Goal: Find specific page/section: Find specific page/section

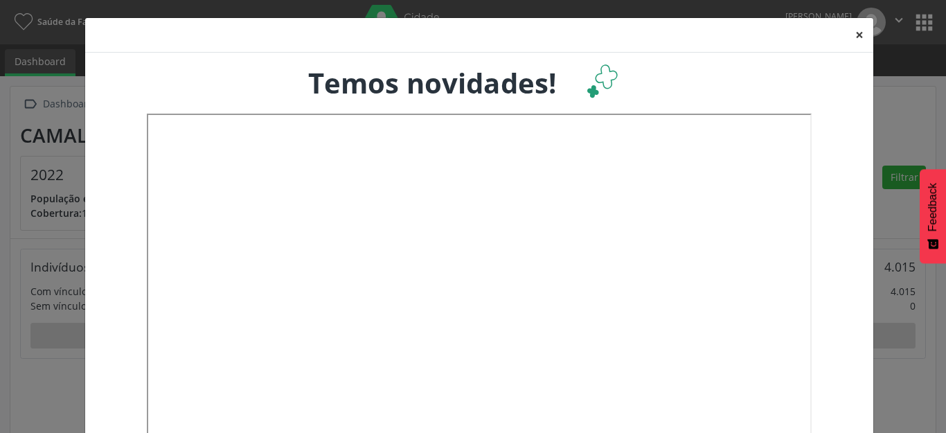
click at [846, 37] on button "×" at bounding box center [859, 35] width 28 height 34
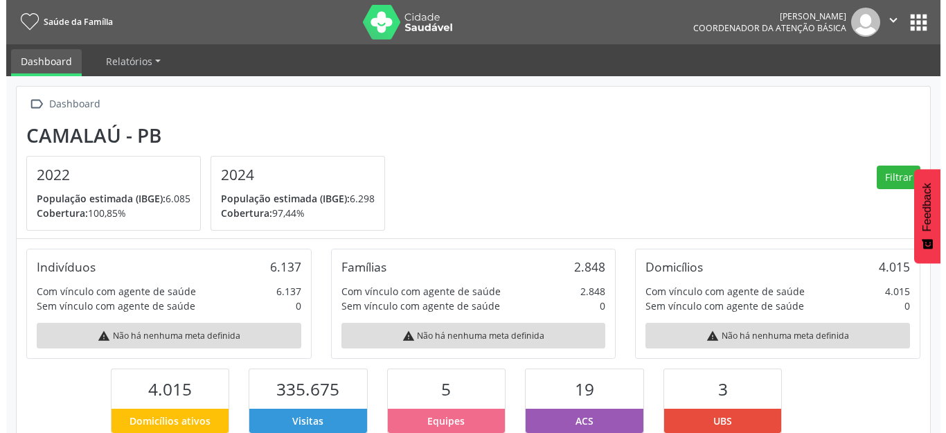
scroll to position [230, 304]
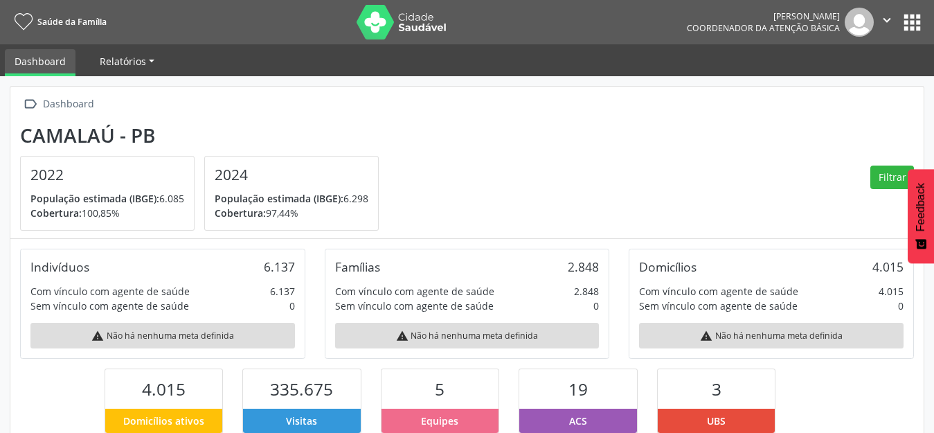
click at [124, 67] on span "Relatórios" at bounding box center [123, 61] width 46 height 13
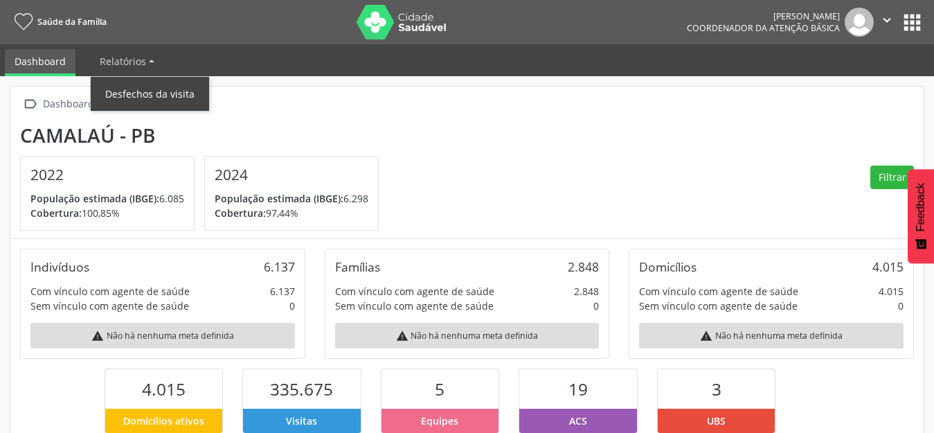
click at [140, 99] on link "Desfechos da visita" at bounding box center [150, 94] width 118 height 24
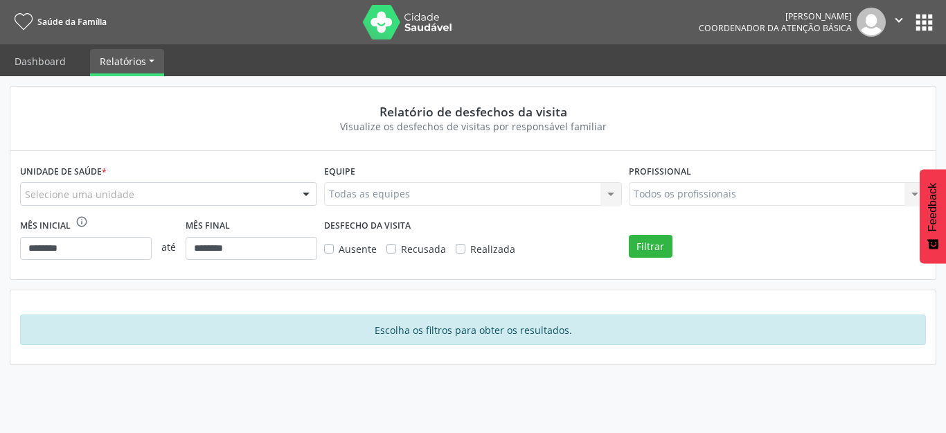
click at [88, 22] on span "Saúde da Família" at bounding box center [71, 22] width 69 height 12
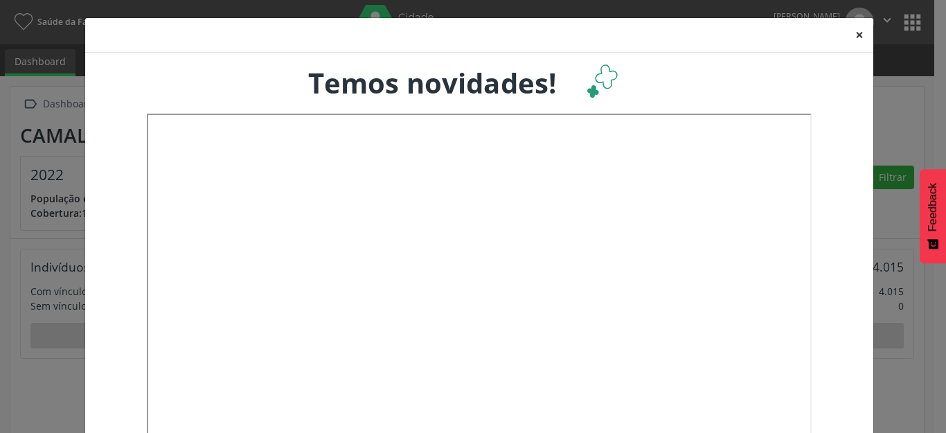
click at [853, 29] on button "×" at bounding box center [859, 35] width 28 height 34
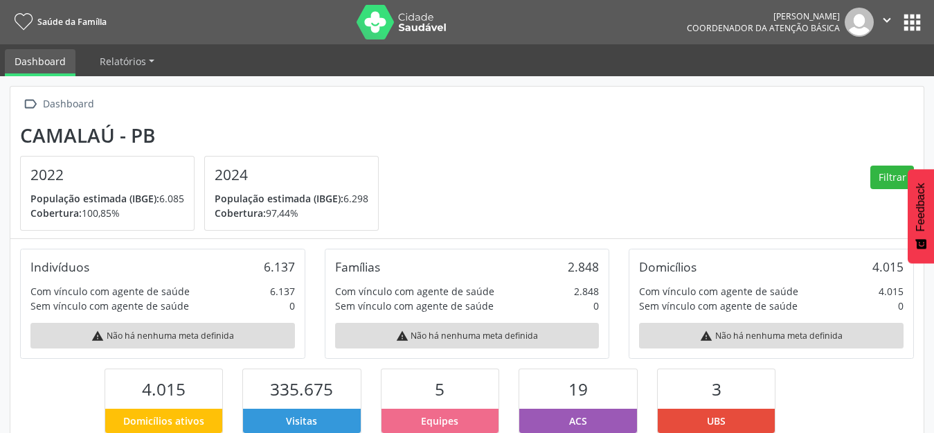
scroll to position [230, 304]
click at [407, 17] on img at bounding box center [402, 22] width 90 height 35
